Goal: Transaction & Acquisition: Purchase product/service

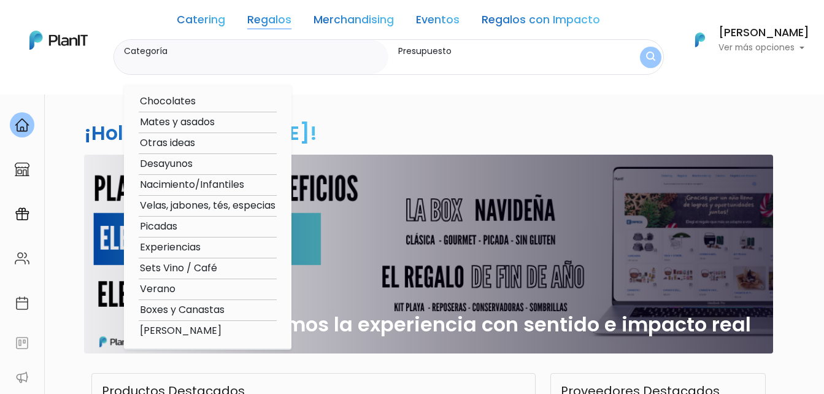
click at [204, 311] on option "Boxes y Canastas" at bounding box center [208, 310] width 138 height 15
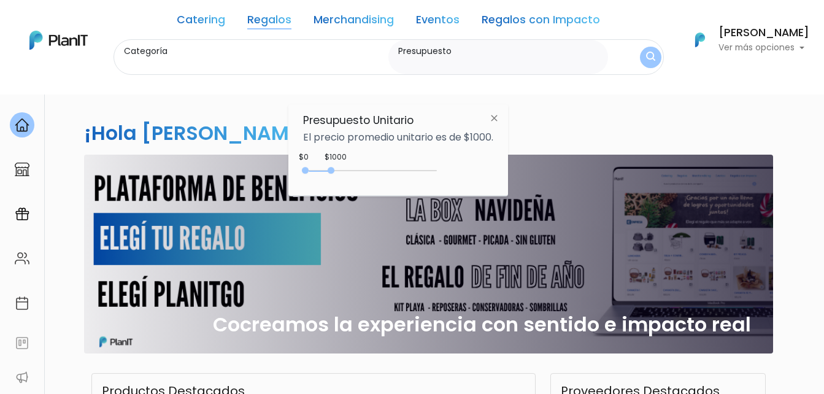
type input "Boxes y Canastas"
type input "$0 - $3400"
drag, startPoint x: 330, startPoint y: 171, endPoint x: 396, endPoint y: 173, distance: 65.7
click at [396, 173] on div "0 : 3400 0 3400" at bounding box center [372, 173] width 129 height 12
click at [648, 60] on img "submit" at bounding box center [650, 57] width 11 height 14
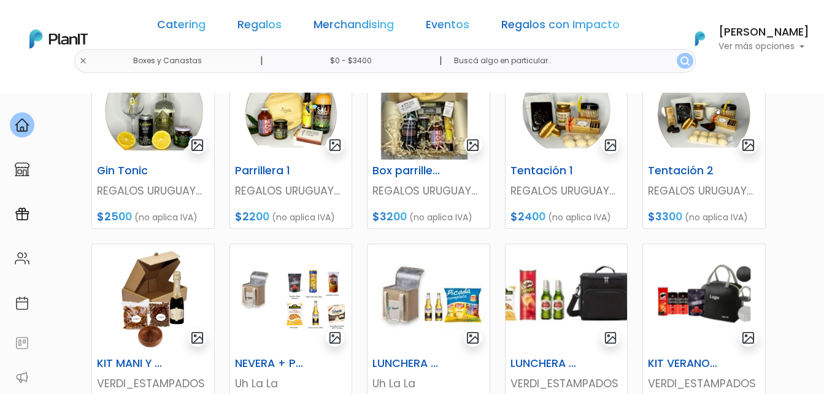
scroll to position [246, 0]
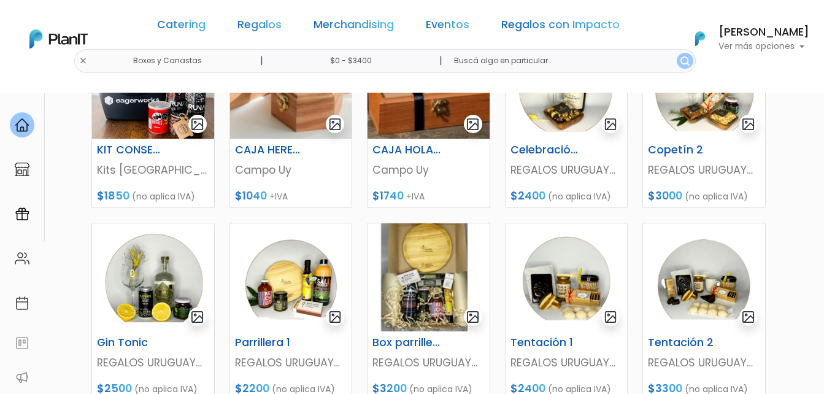
click at [502, 27] on link "Regalos con Impacto" at bounding box center [561, 27] width 118 height 15
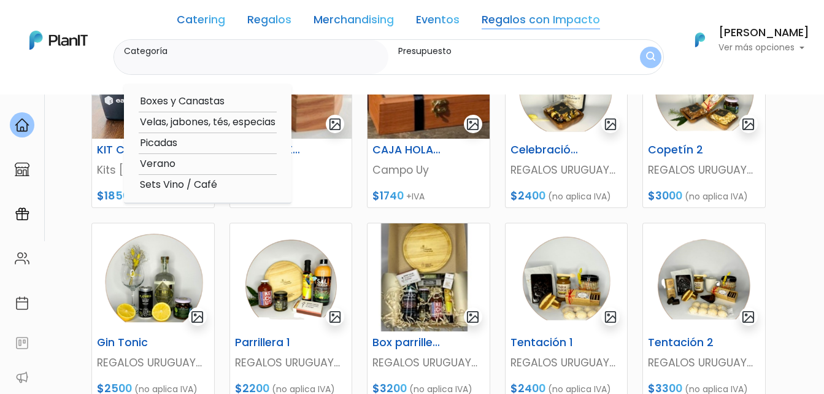
drag, startPoint x: 538, startPoint y: 23, endPoint x: 546, endPoint y: 29, distance: 10.1
click at [538, 22] on link "Regalos con Impacto" at bounding box center [541, 22] width 118 height 15
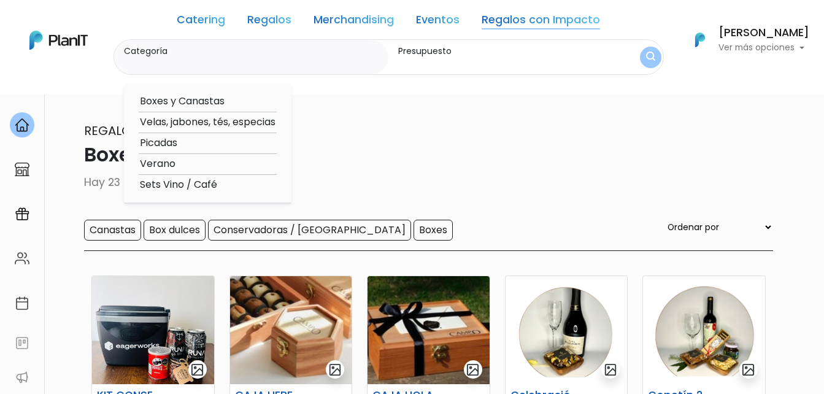
click at [197, 98] on option "Boxes y Canastas" at bounding box center [208, 101] width 138 height 15
type input "Boxes y Canastas"
type input "$0 - $3400"
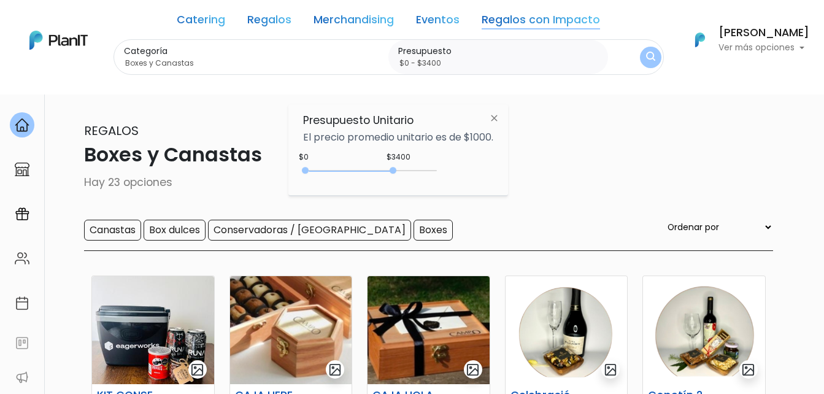
click at [640, 65] on button "submit" at bounding box center [650, 57] width 21 height 21
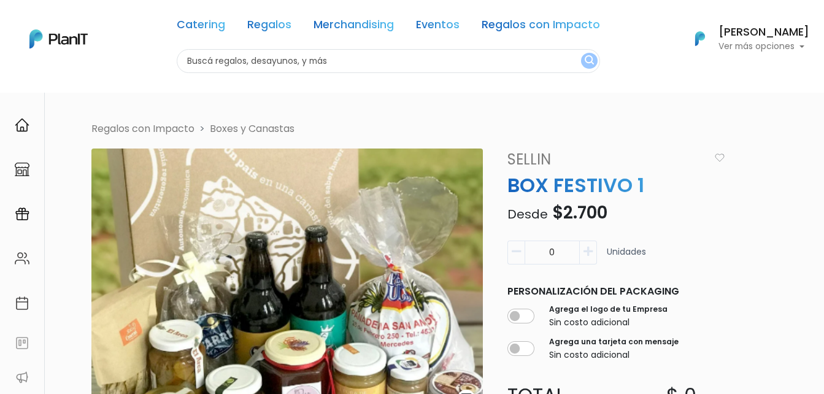
scroll to position [61, 0]
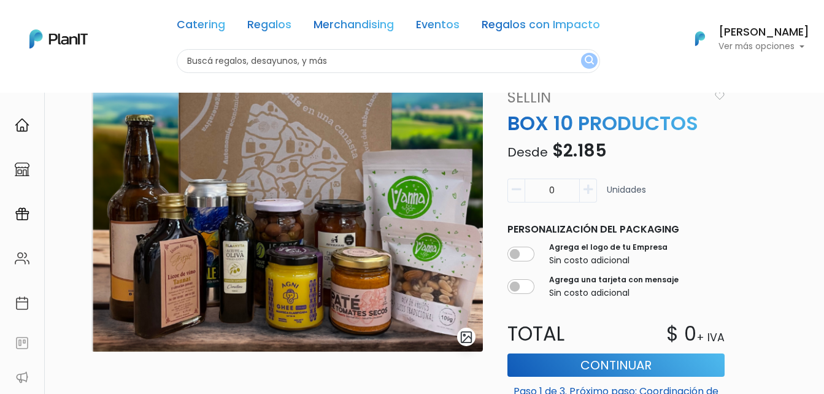
scroll to position [61, 0]
